Goal: Information Seeking & Learning: Learn about a topic

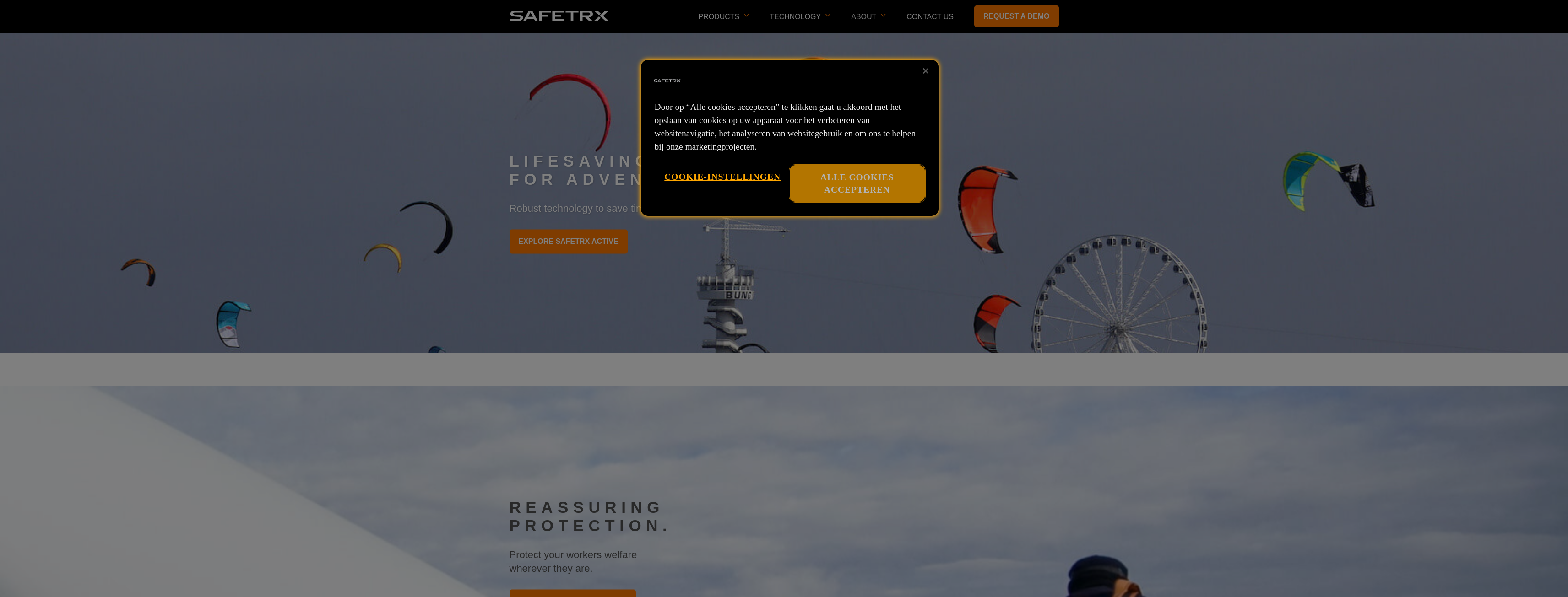
click at [857, 176] on button "Alle cookies accepteren" at bounding box center [857, 184] width 135 height 37
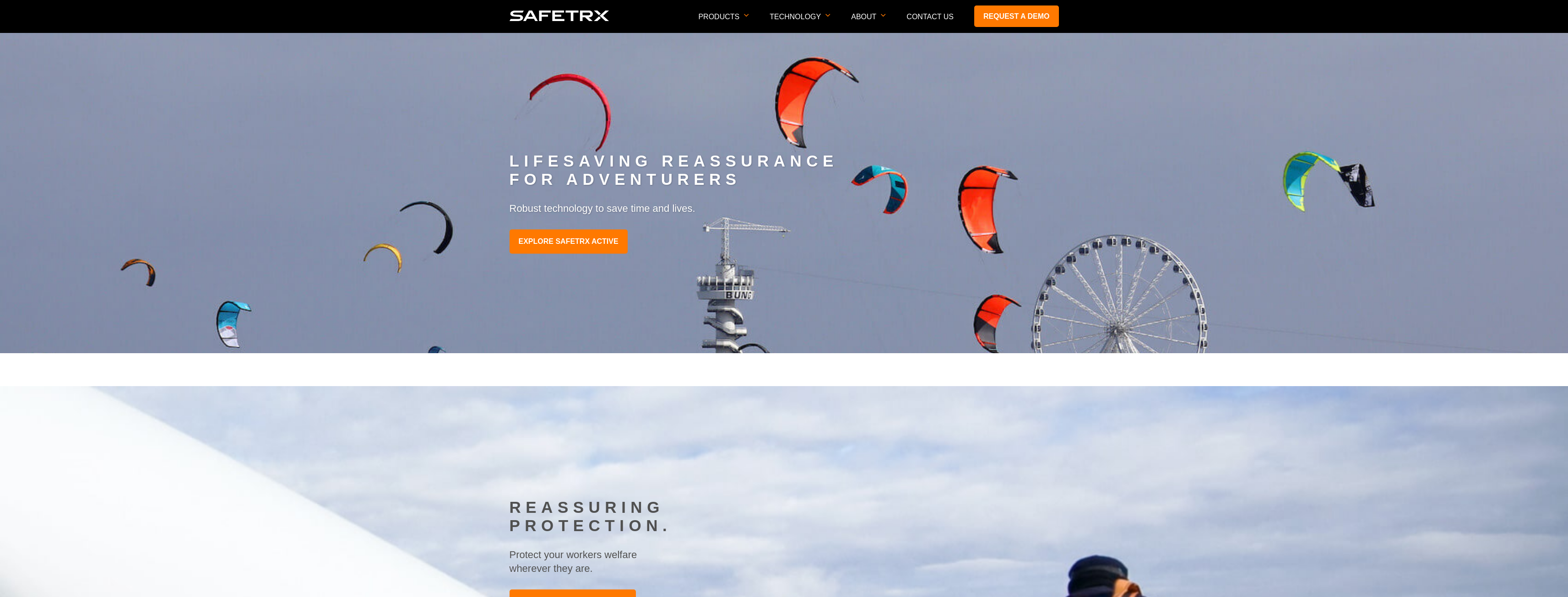
click at [591, 18] on img at bounding box center [560, 16] width 100 height 11
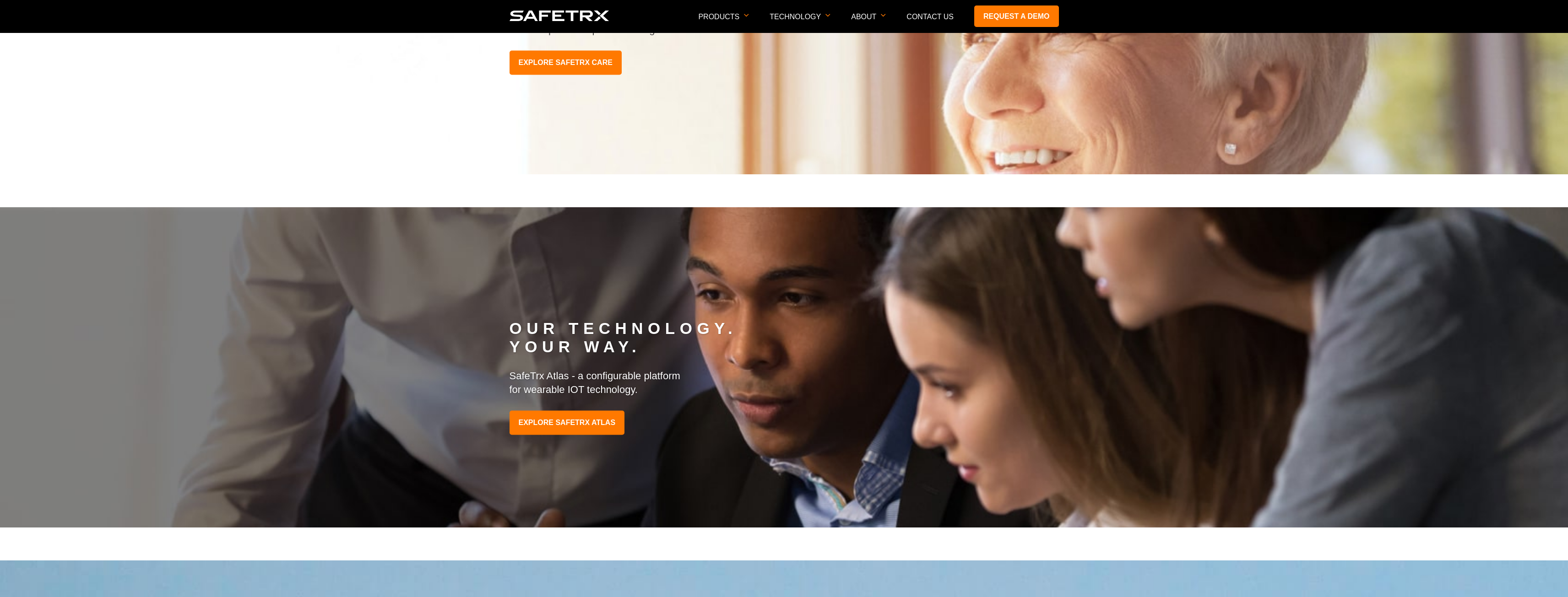
scroll to position [1144, 0]
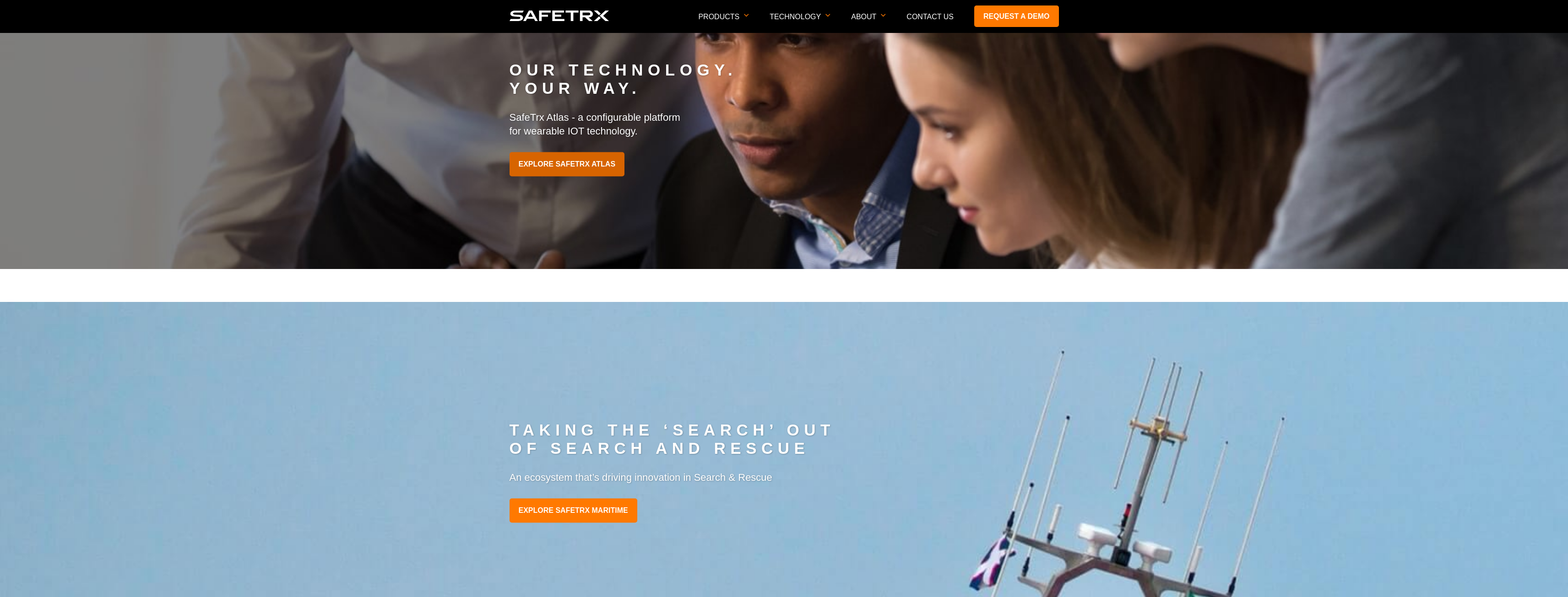
click at [569, 166] on link "EXPLORE SAFETRX ATLAS" at bounding box center [567, 165] width 115 height 25
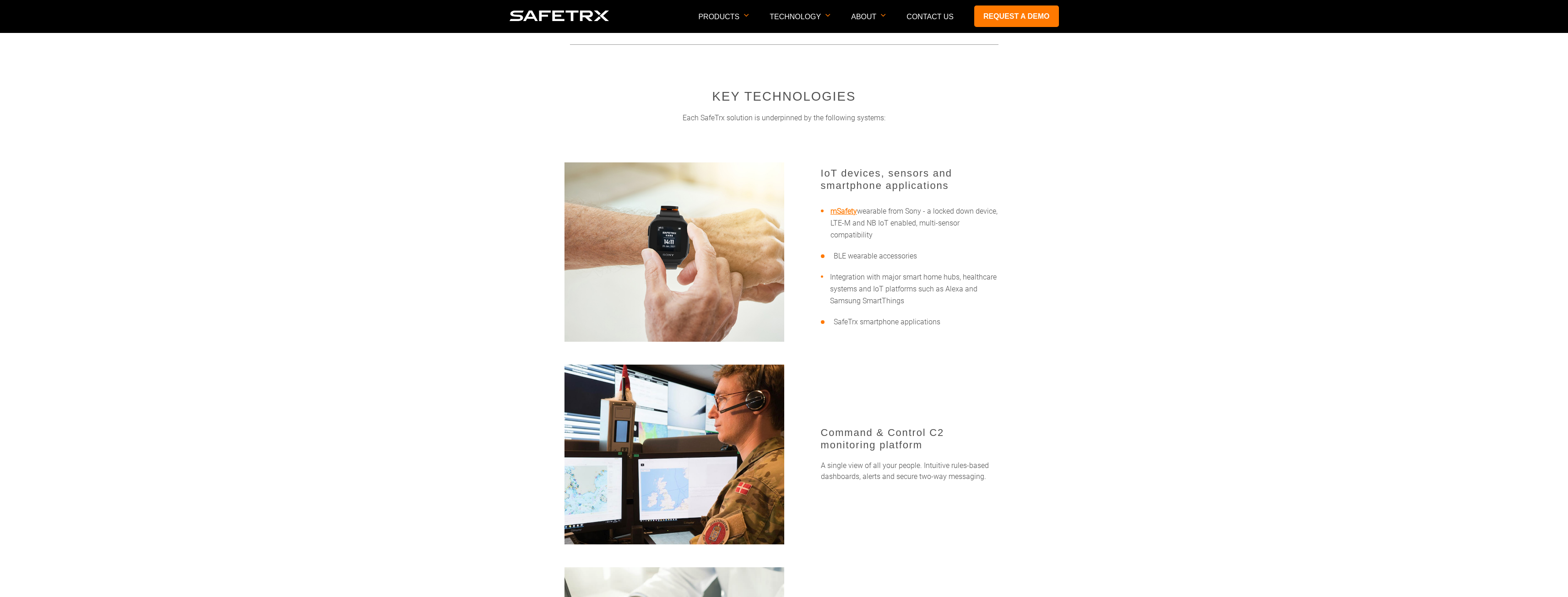
scroll to position [1876, 0]
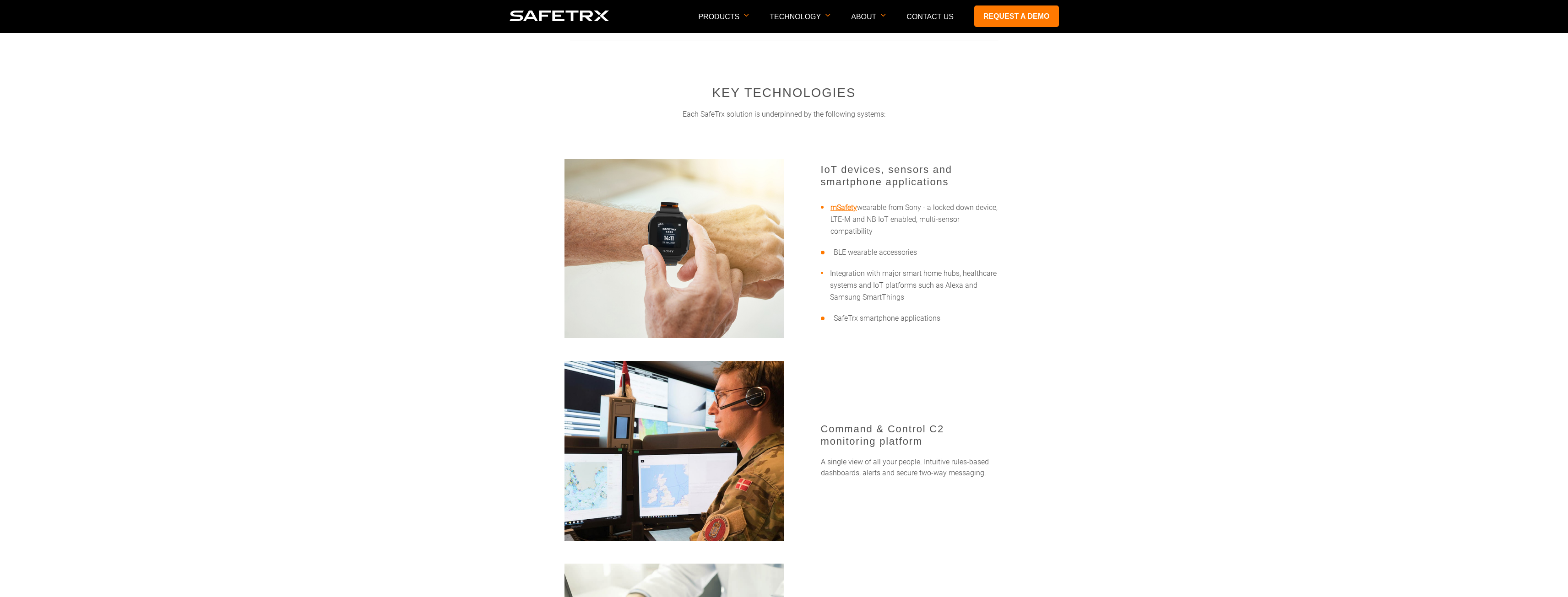
click at [850, 207] on link "mSafety" at bounding box center [843, 207] width 27 height 8
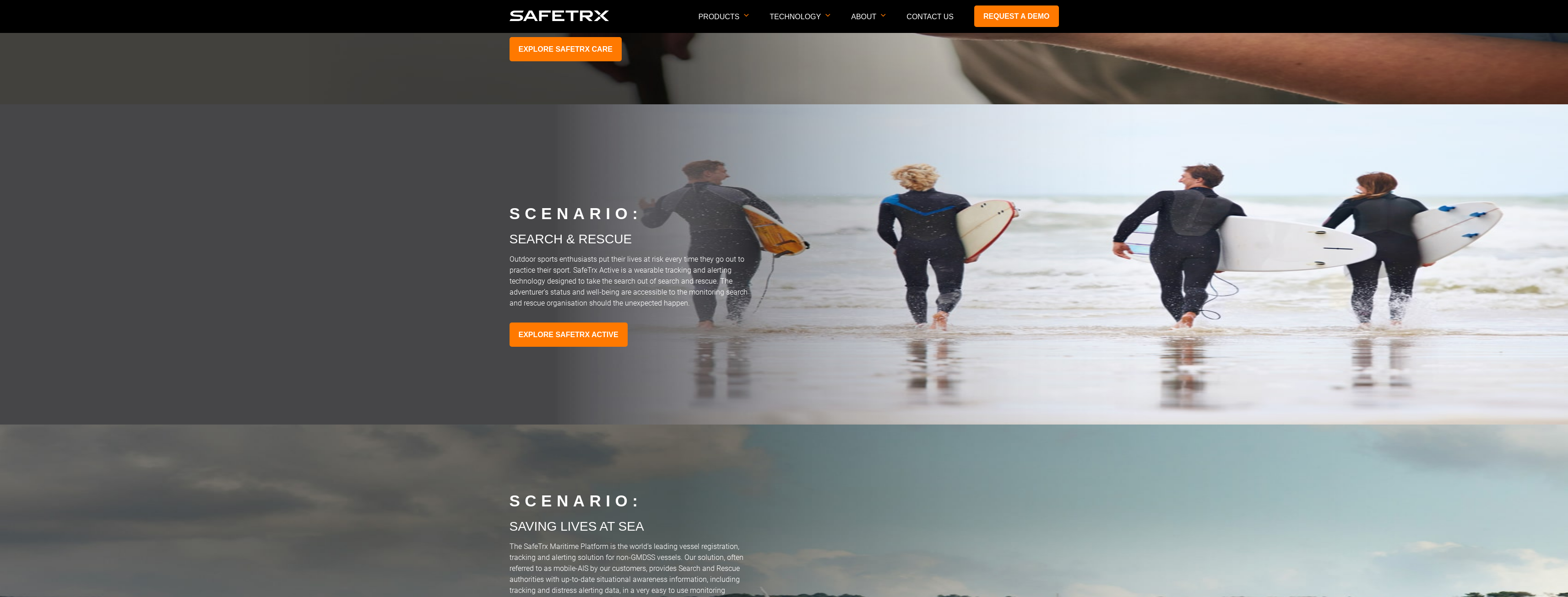
scroll to position [3798, 0]
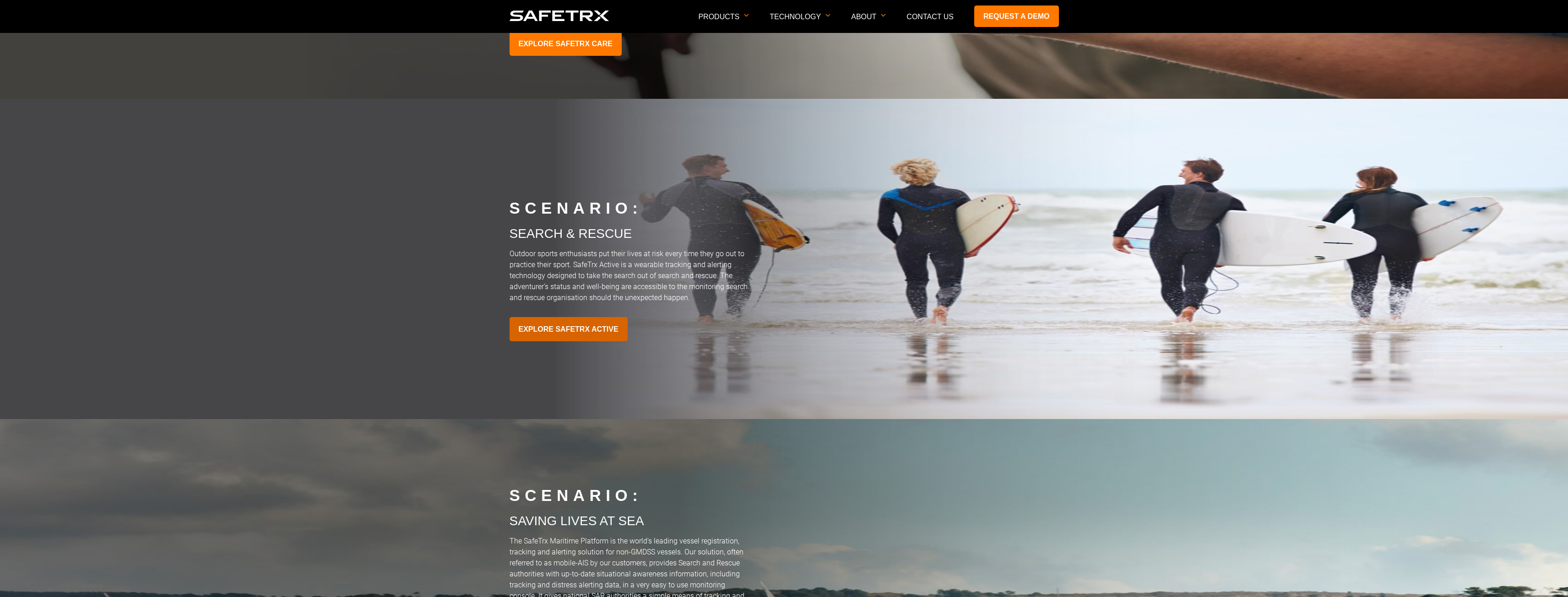
click at [597, 328] on link "EXPLORE SAFETRX ACTIVE" at bounding box center [569, 330] width 118 height 25
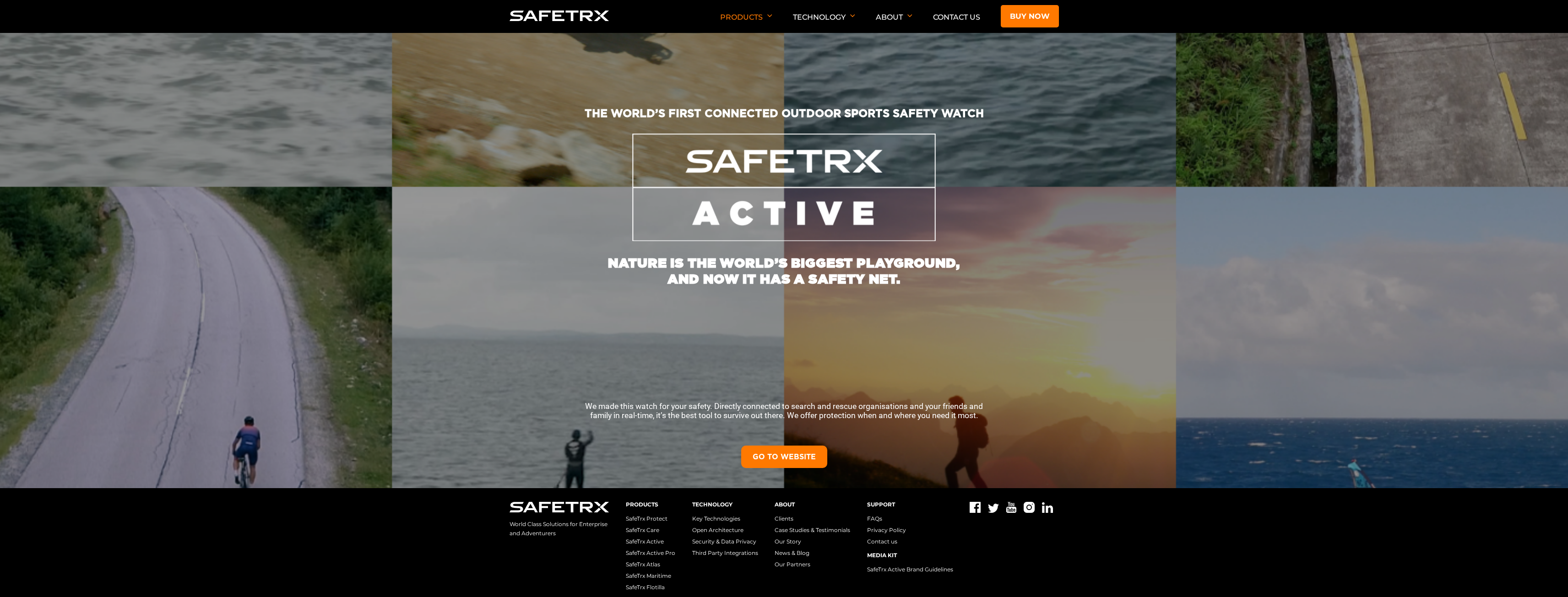
scroll to position [188, 0]
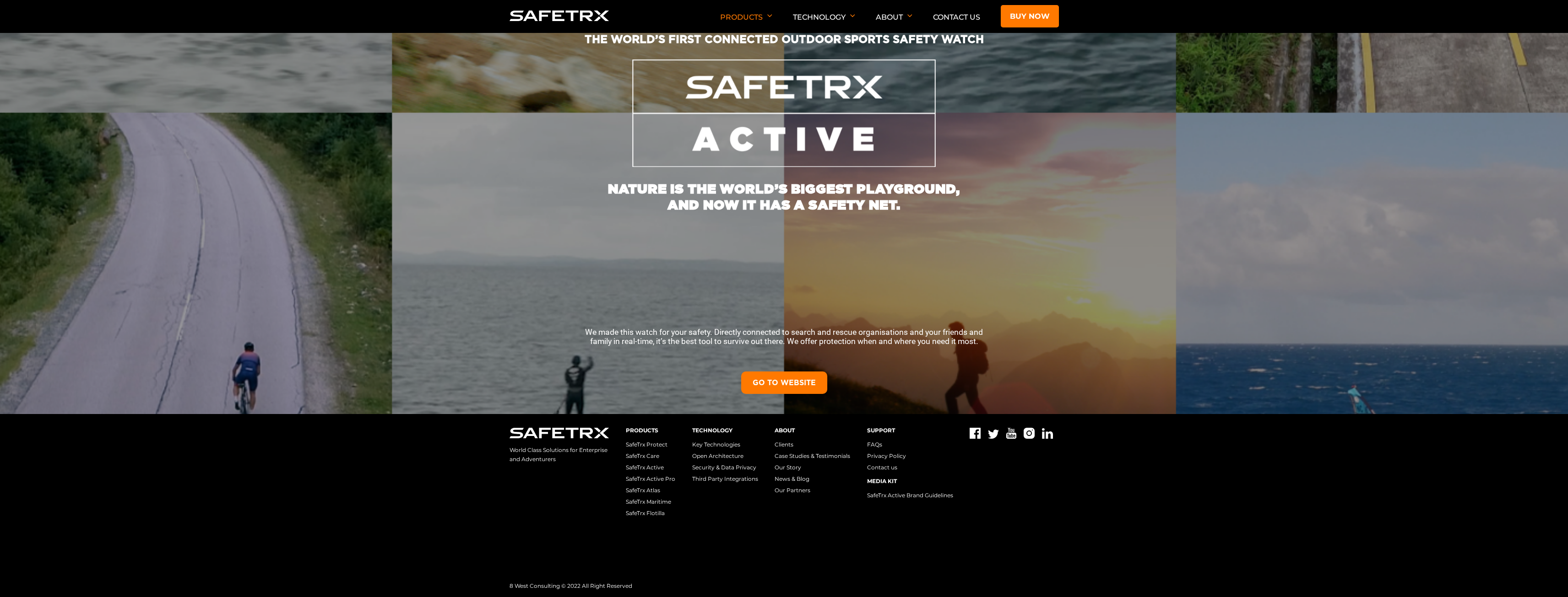
click at [814, 376] on link "GO TO WEBSITE" at bounding box center [784, 382] width 86 height 22
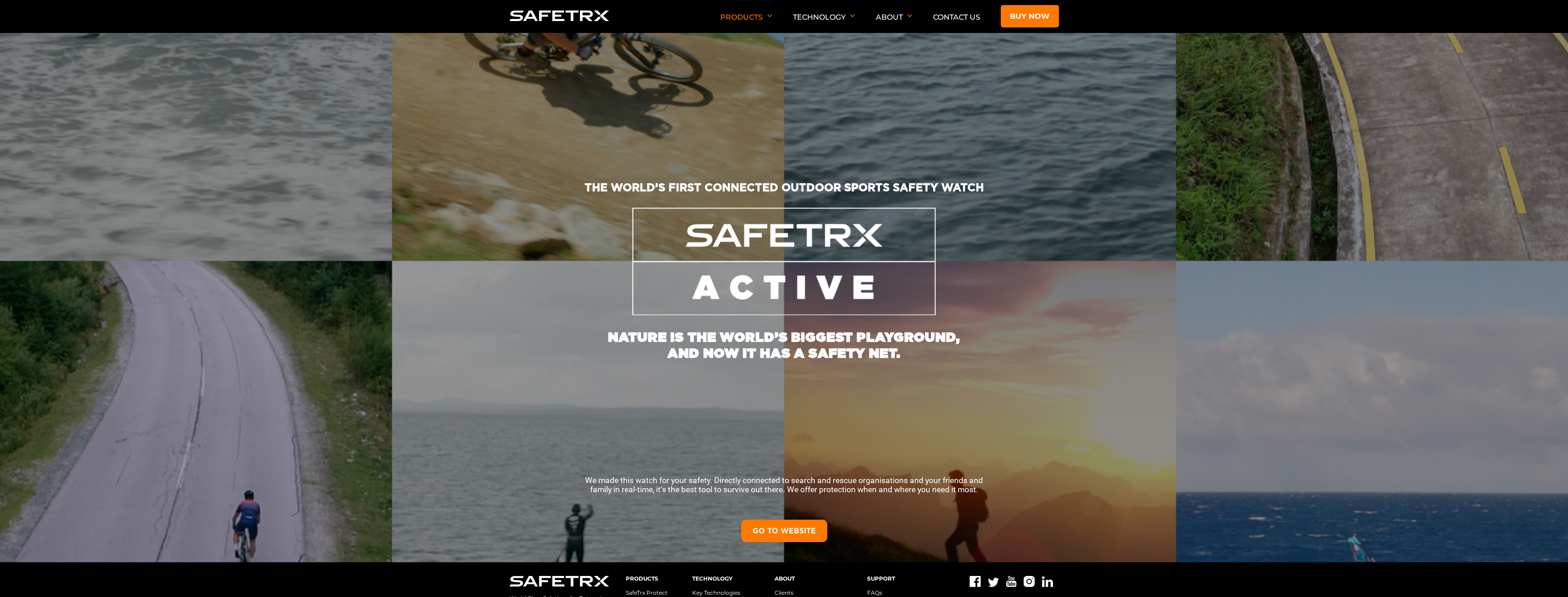
scroll to position [188, 0]
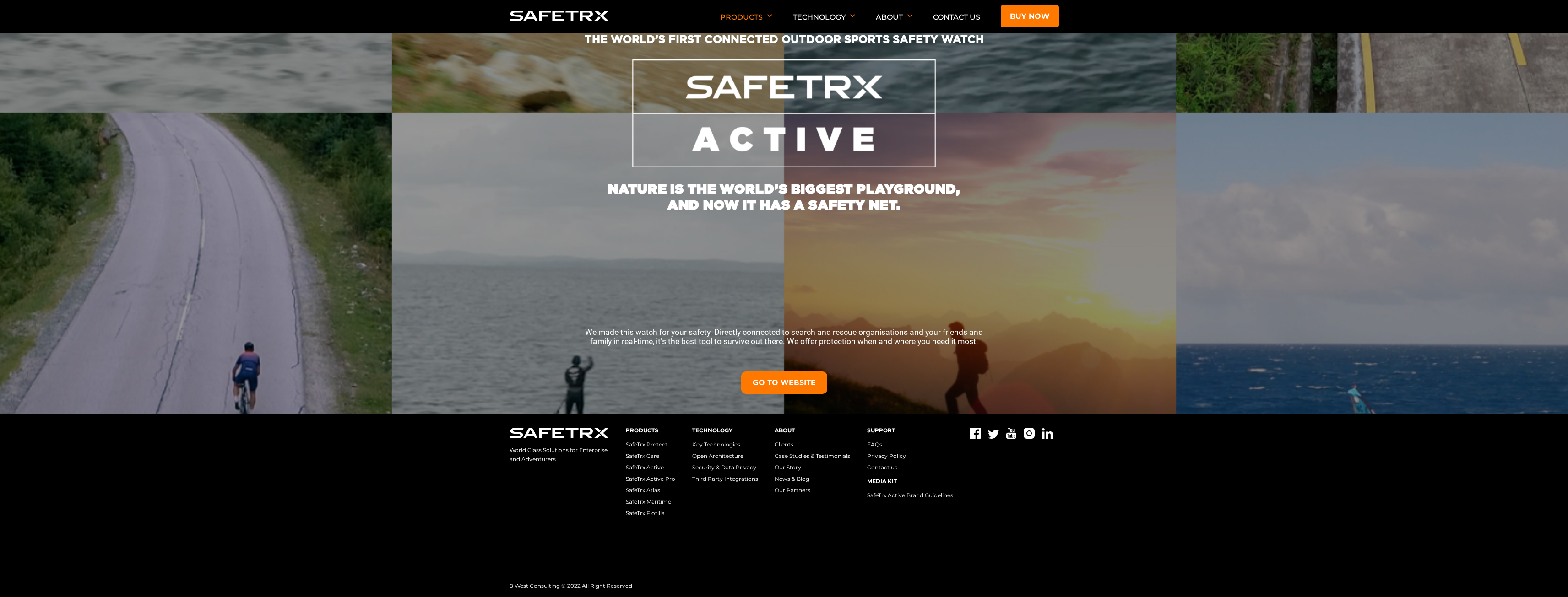
click at [803, 376] on link "GO TO WEBSITE" at bounding box center [784, 382] width 86 height 22
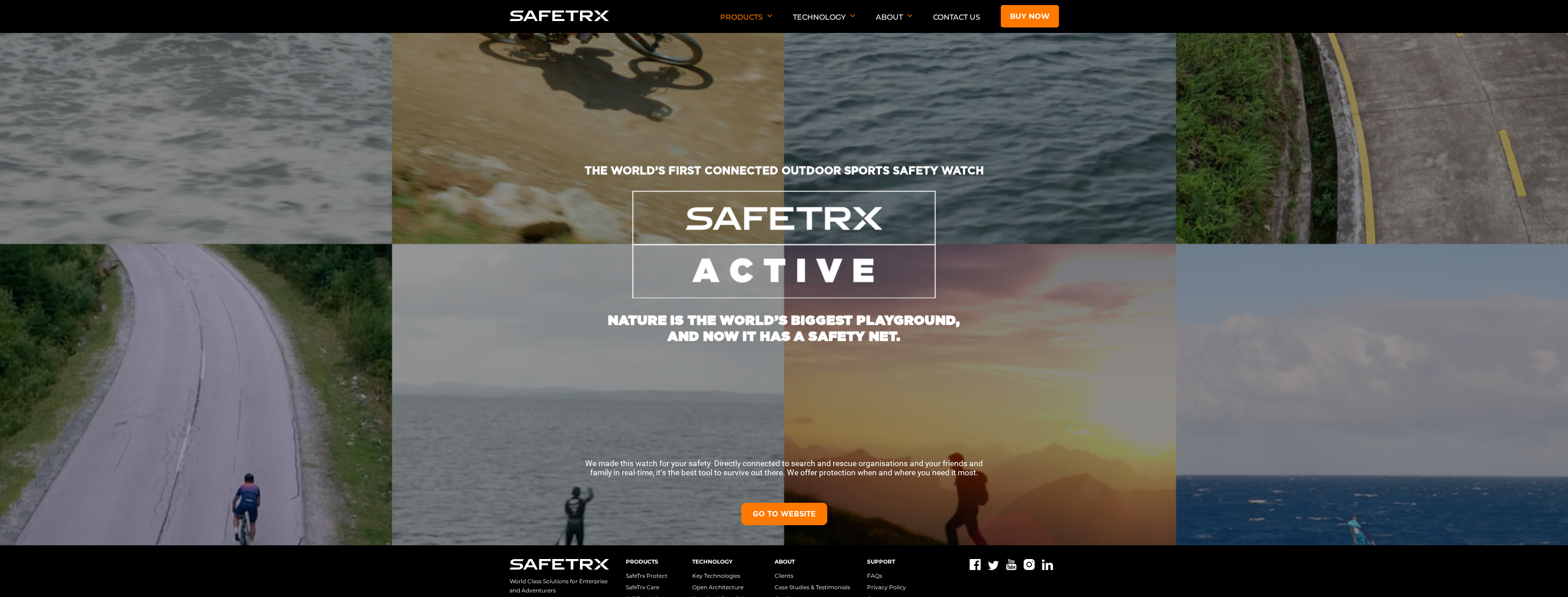
scroll to position [0, 0]
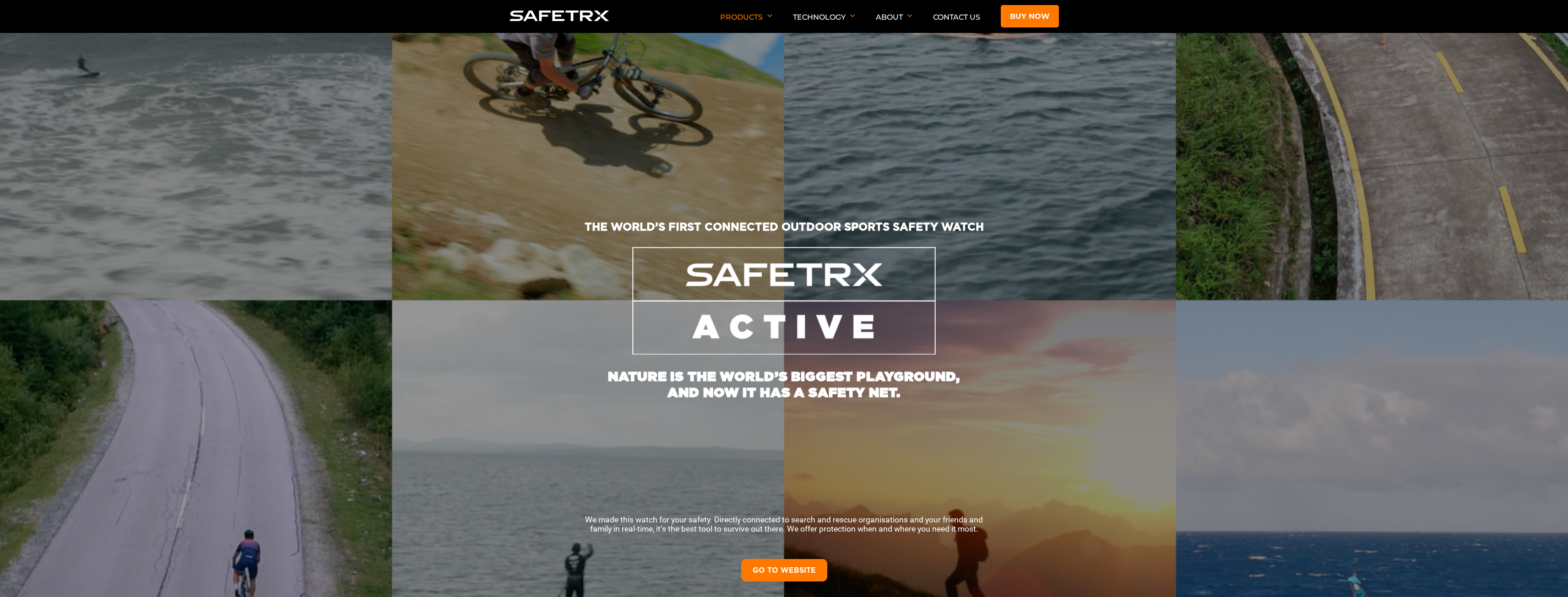
click at [572, 19] on img at bounding box center [560, 16] width 100 height 11
